Goal: Browse casually

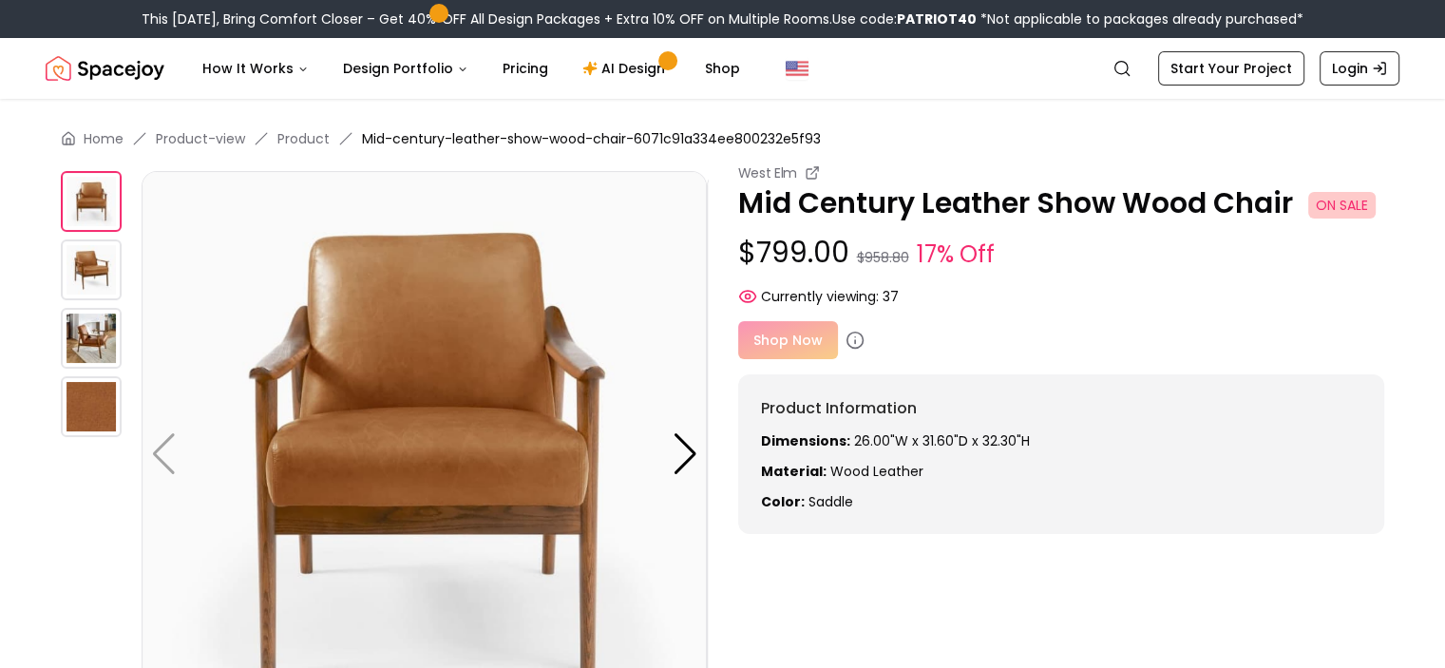
click at [87, 278] on img at bounding box center [91, 269] width 61 height 61
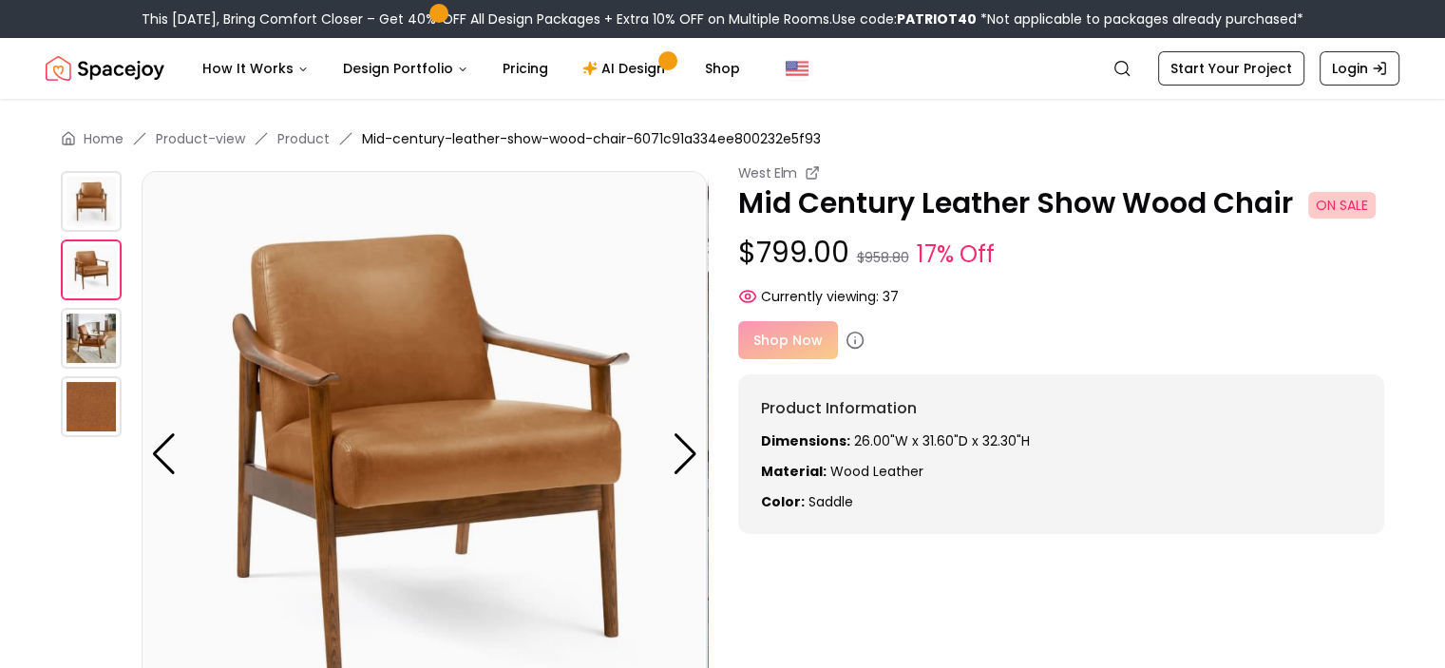
click at [87, 345] on img at bounding box center [91, 338] width 61 height 61
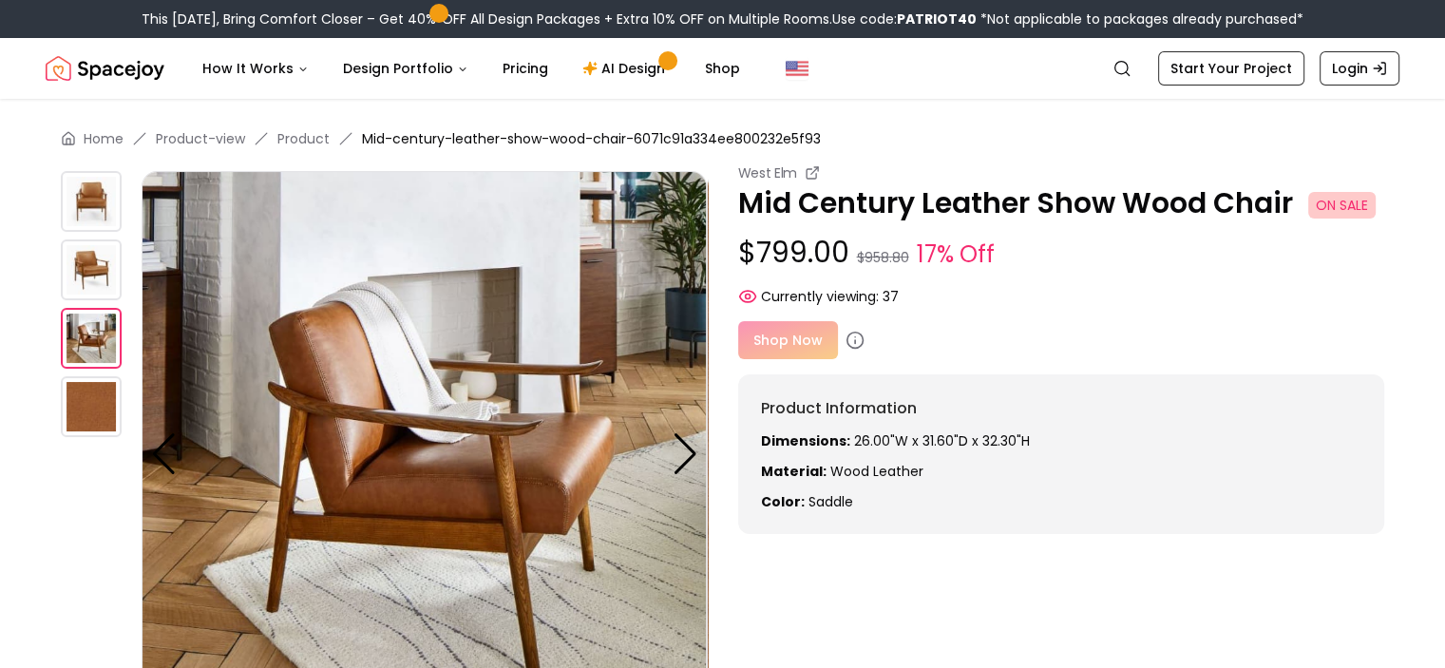
click at [87, 392] on img at bounding box center [91, 406] width 61 height 61
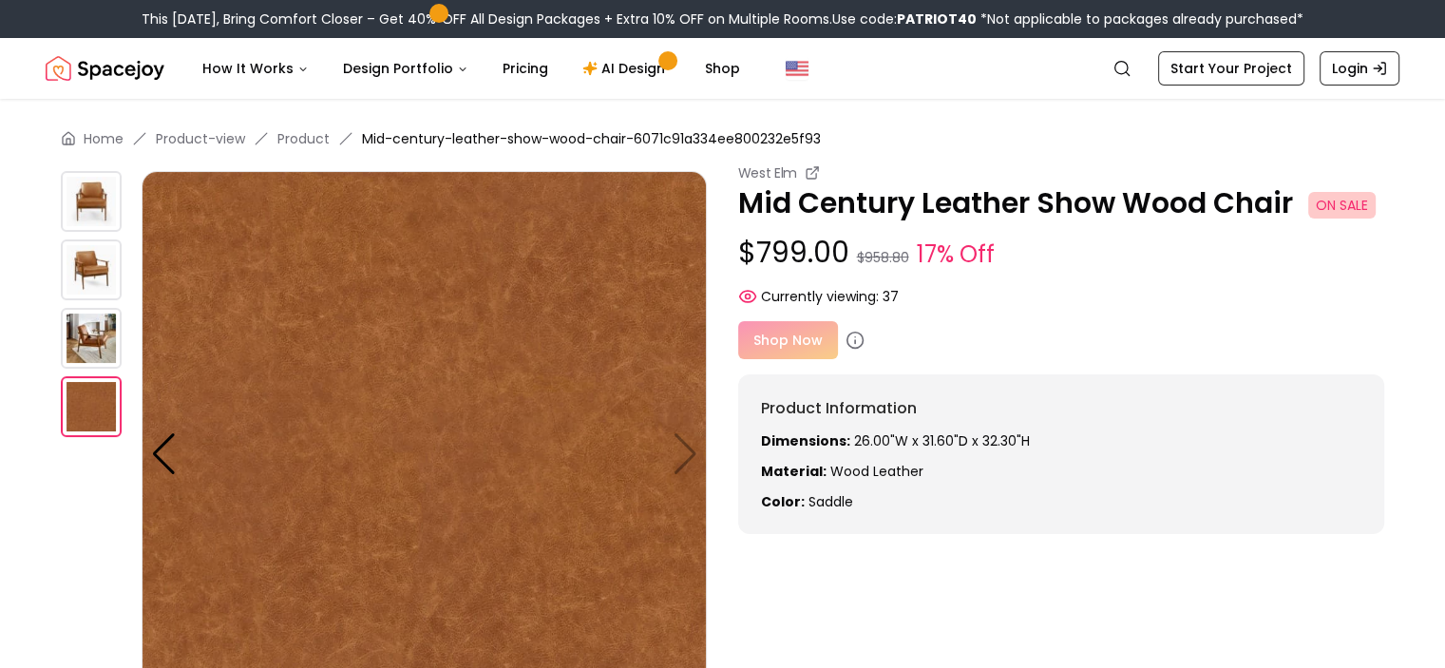
click at [94, 260] on img at bounding box center [91, 269] width 61 height 61
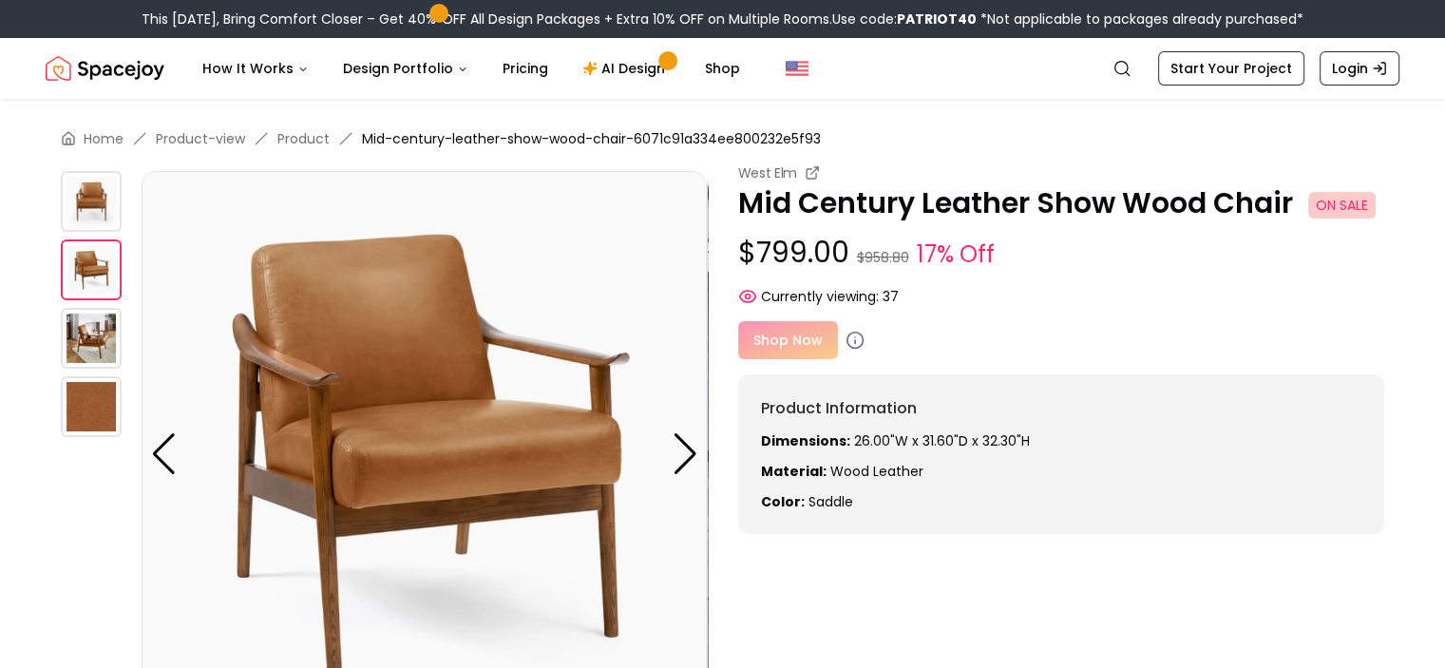
click at [397, 254] on img at bounding box center [424, 453] width 565 height 565
click at [789, 52] on button "Global" at bounding box center [797, 68] width 53 height 38
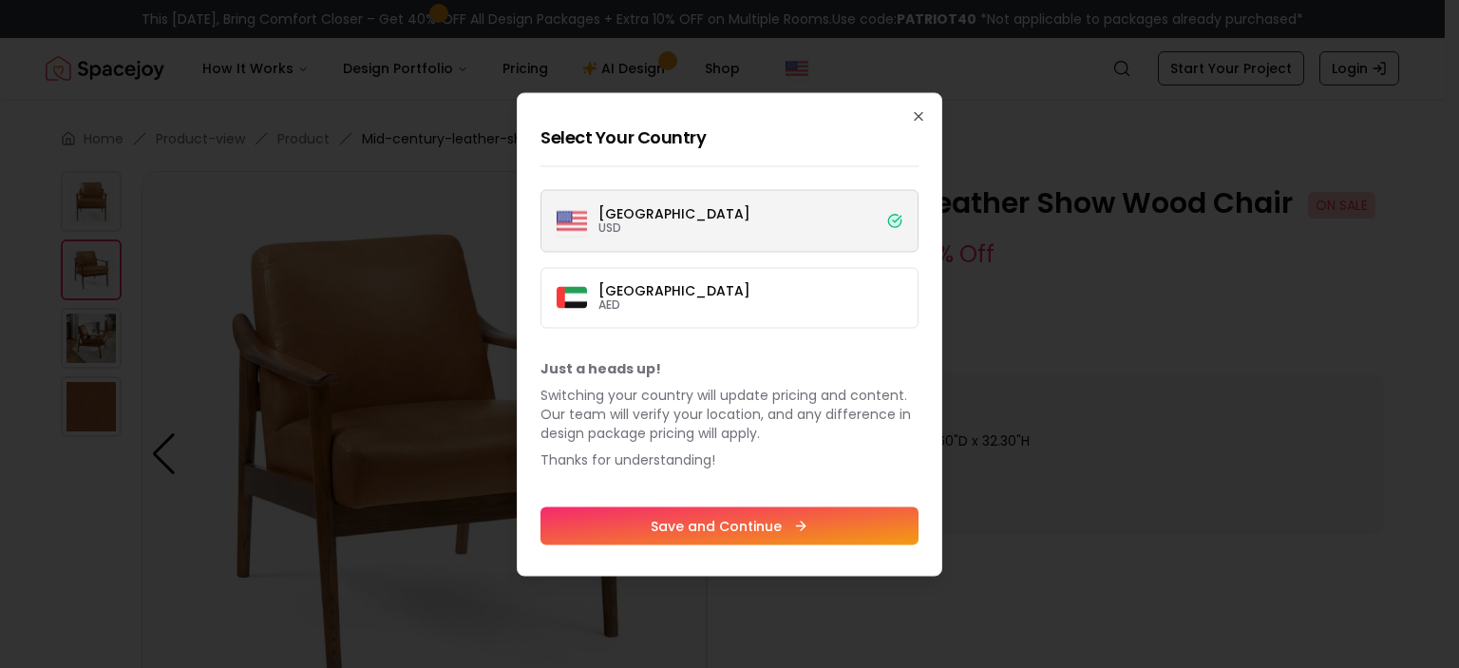
click at [771, 224] on label "[GEOGRAPHIC_DATA] USD" at bounding box center [730, 220] width 378 height 63
click at [0, 0] on button "[GEOGRAPHIC_DATA] USD" at bounding box center [0, 0] width 0 height 0
click at [918, 121] on icon "button" at bounding box center [918, 115] width 15 height 15
